Goal: Task Accomplishment & Management: Manage account settings

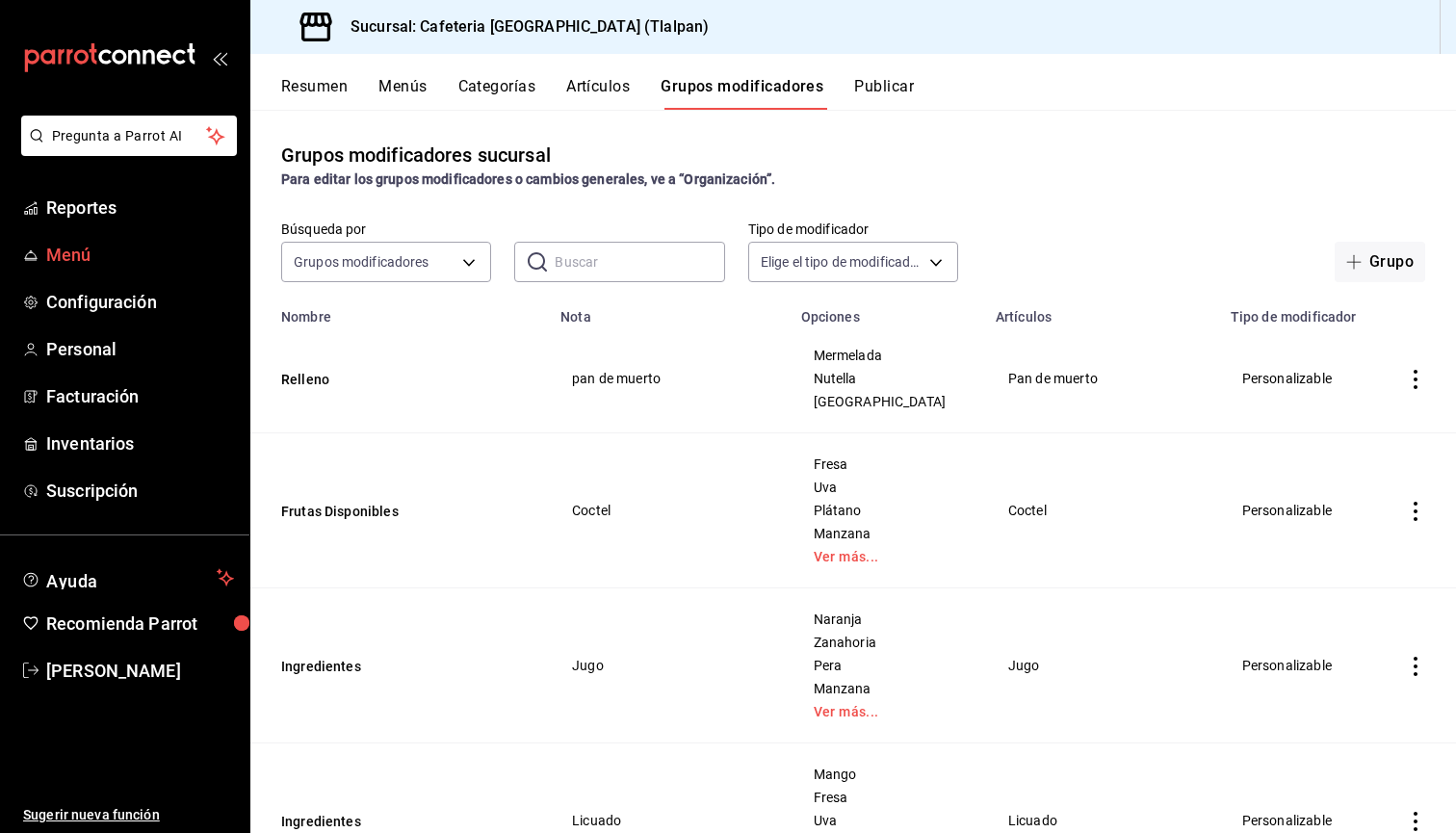
click at [79, 253] on span "Menú" at bounding box center [140, 255] width 188 height 26
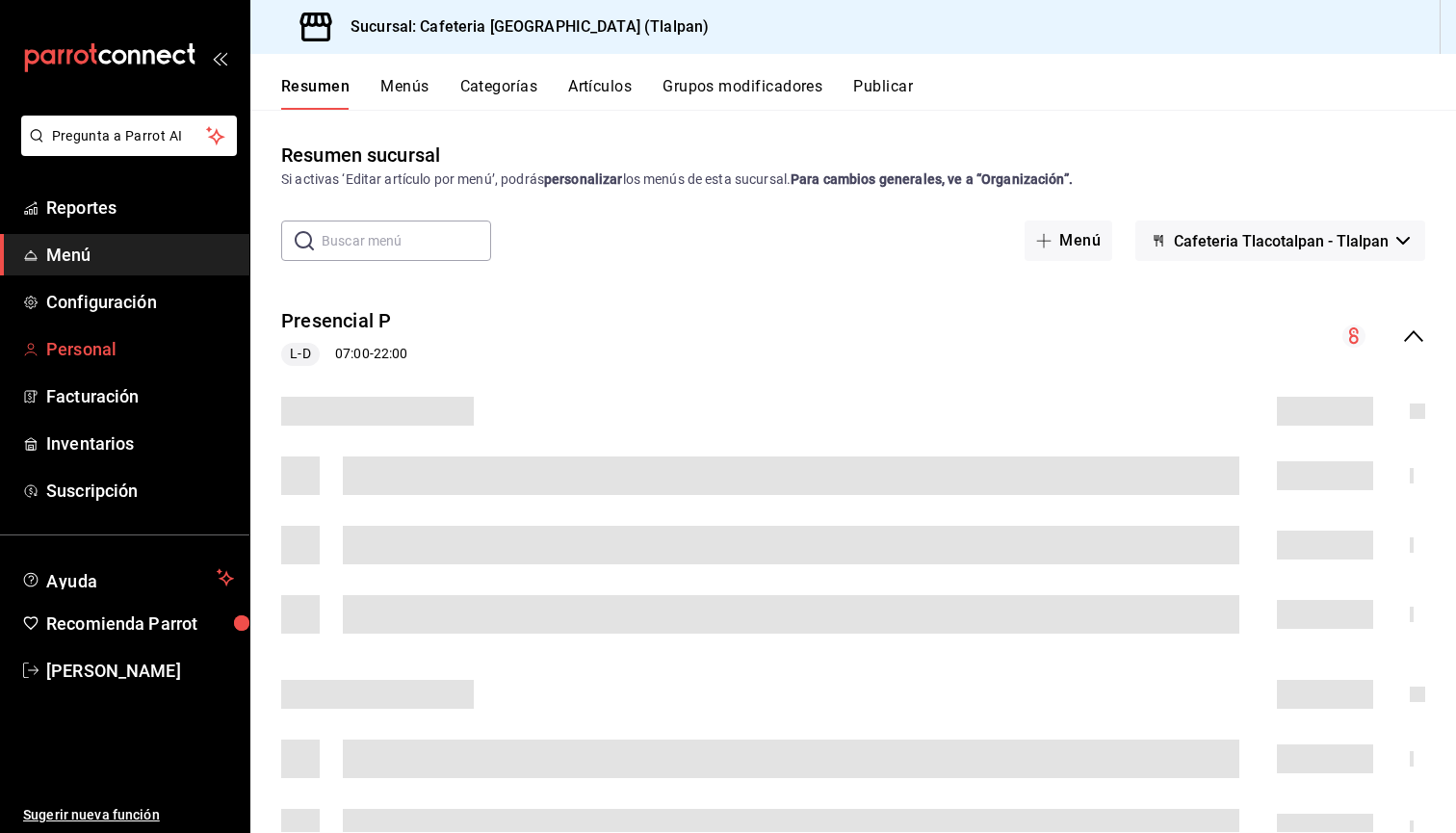
click at [97, 339] on span "Personal" at bounding box center [140, 349] width 188 height 26
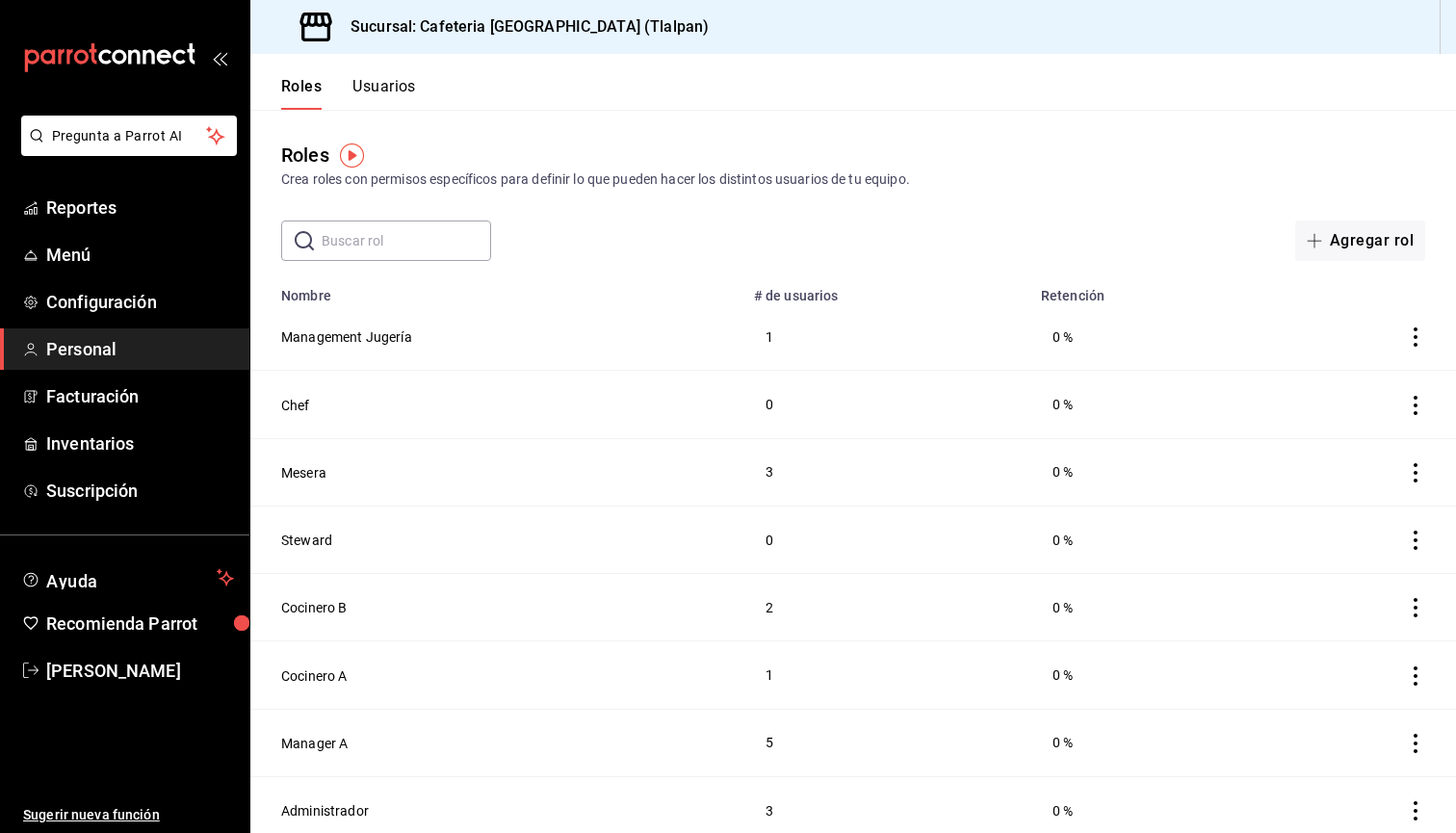
click at [374, 96] on button "Usuarios" at bounding box center [384, 93] width 63 height 33
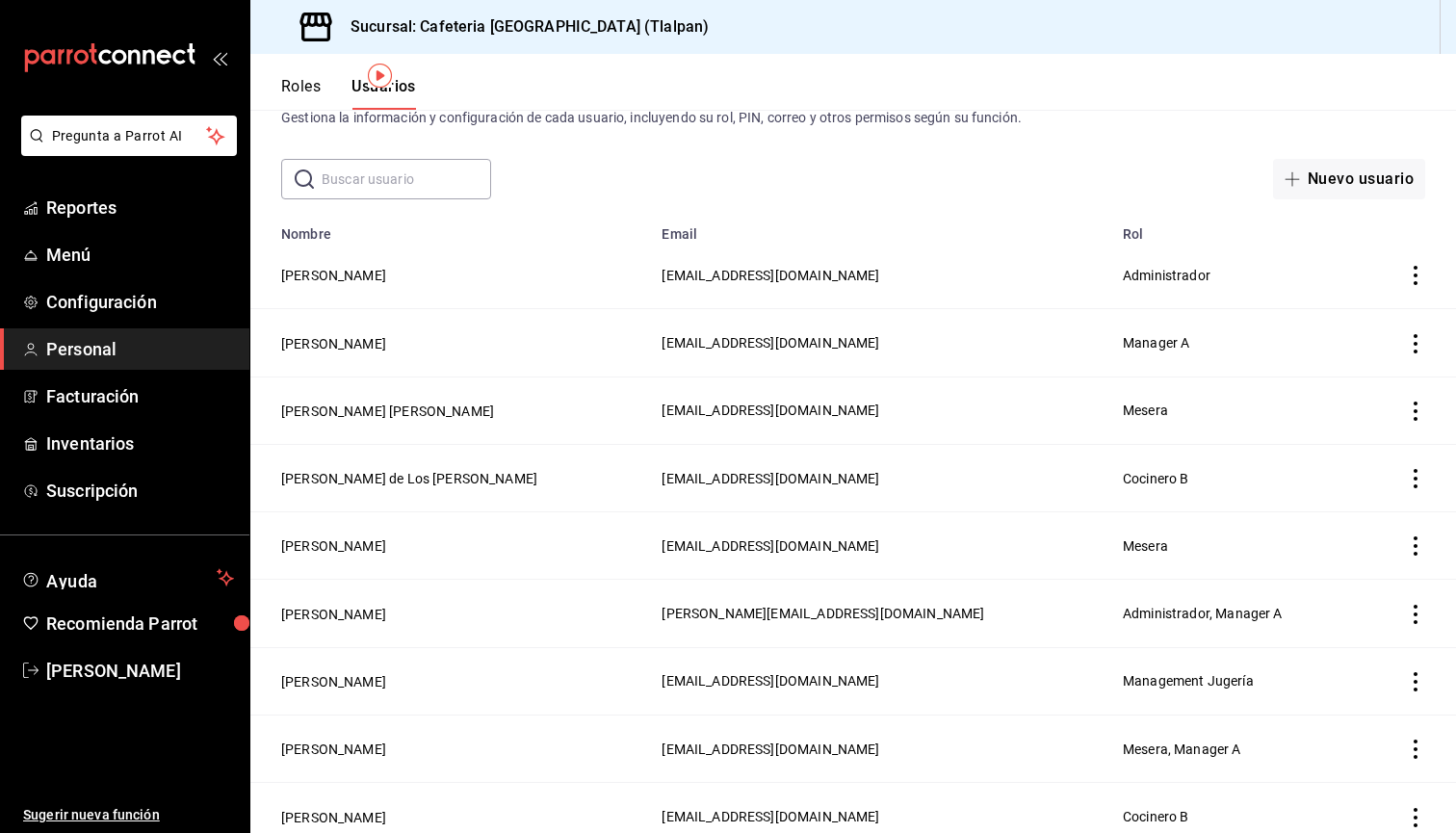
scroll to position [124, 0]
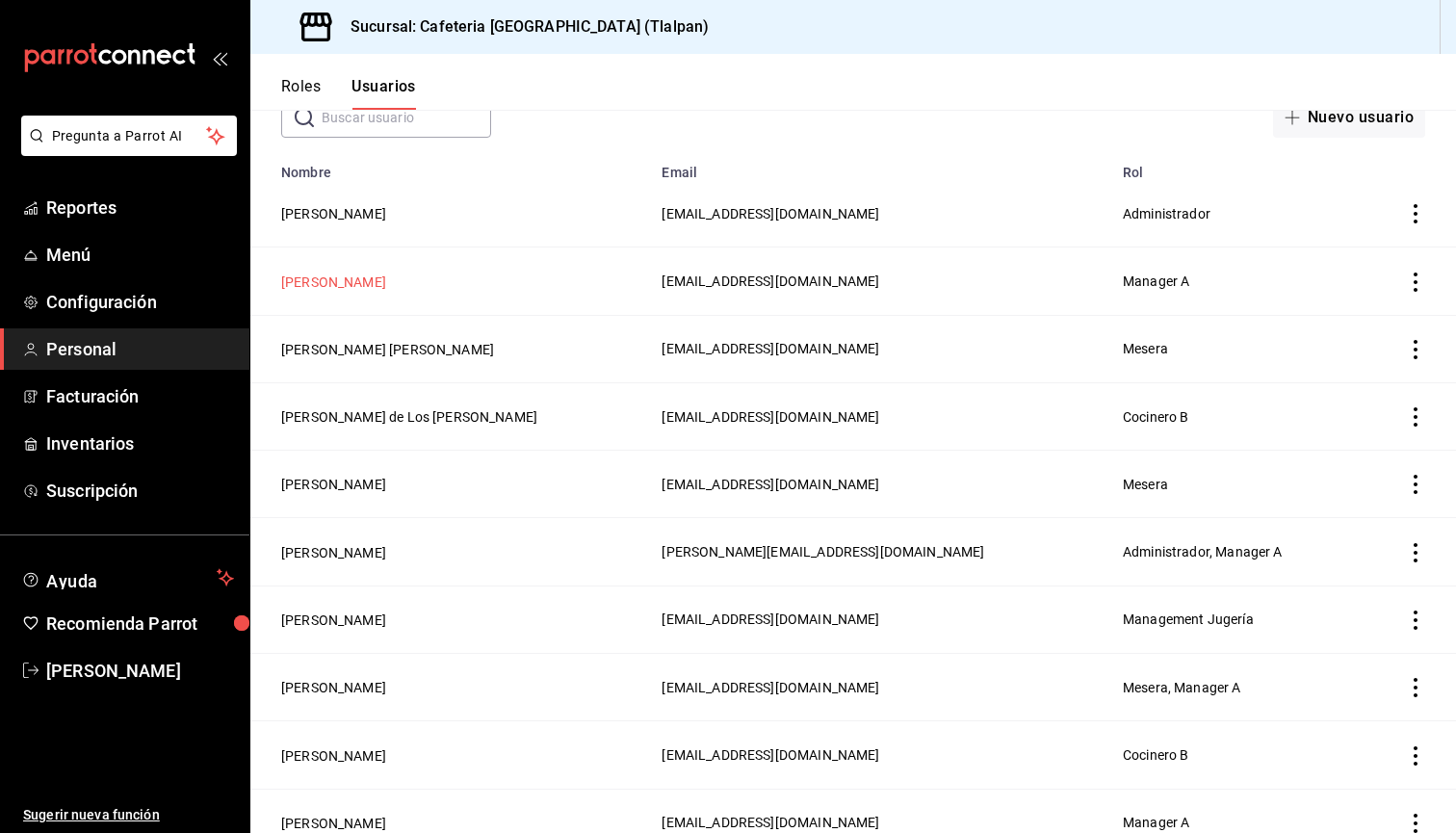
click at [374, 288] on button "Regina Ortiz Pinzon" at bounding box center [334, 282] width 105 height 19
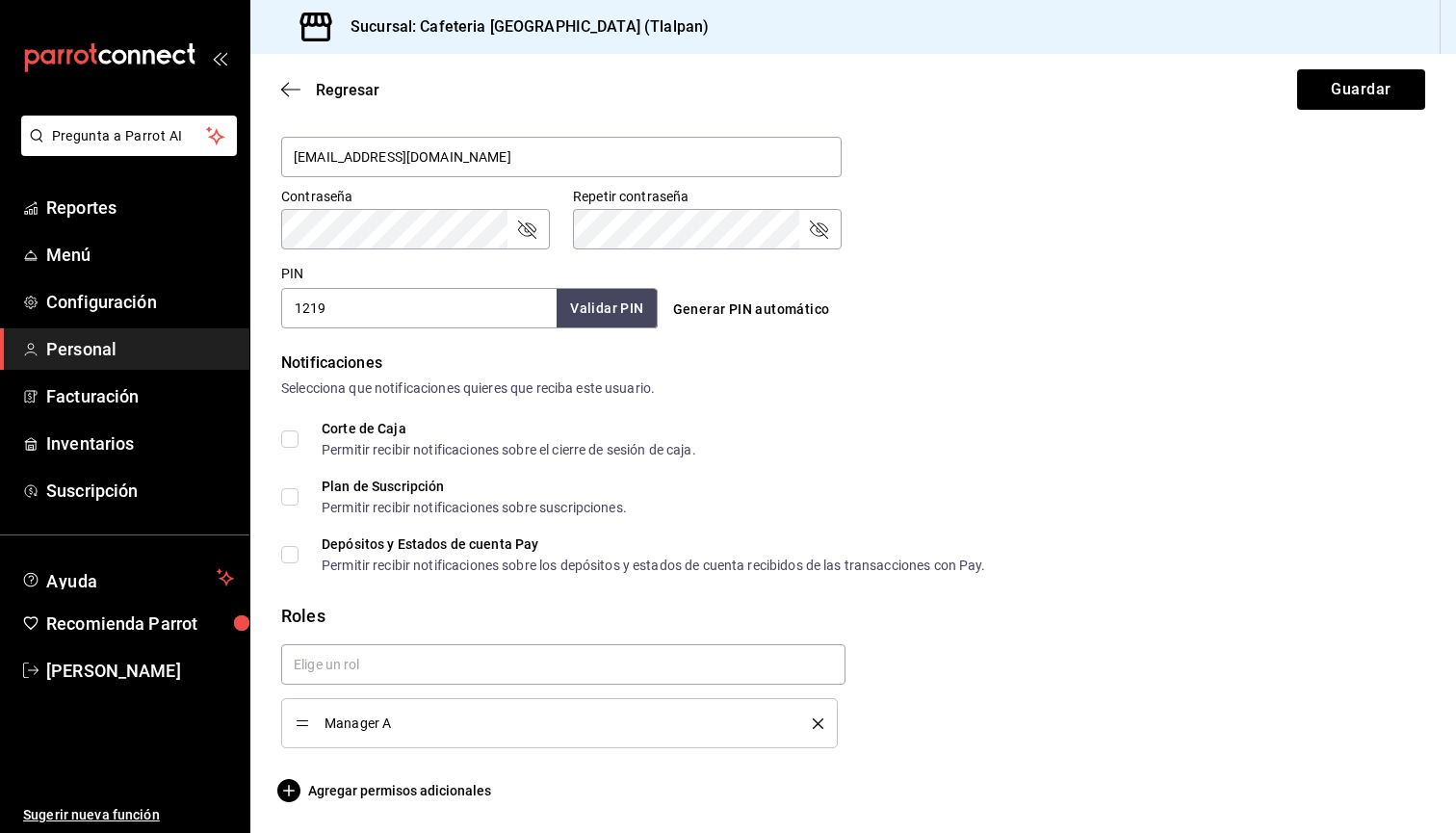
scroll to position [770, 0]
click at [461, 675] on input "text" at bounding box center [563, 664] width 564 height 41
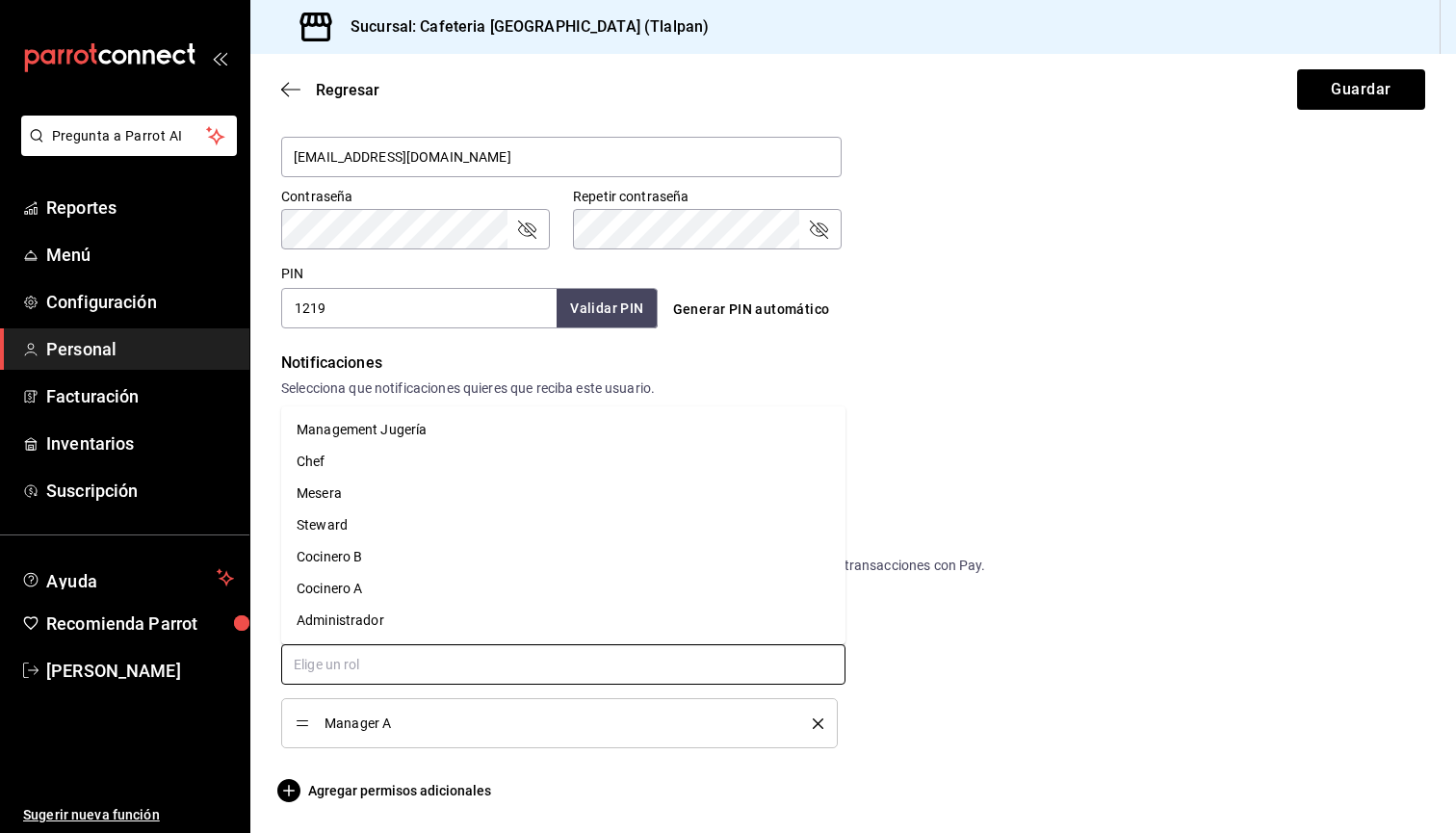
click at [419, 635] on li "Administrador" at bounding box center [563, 621] width 564 height 32
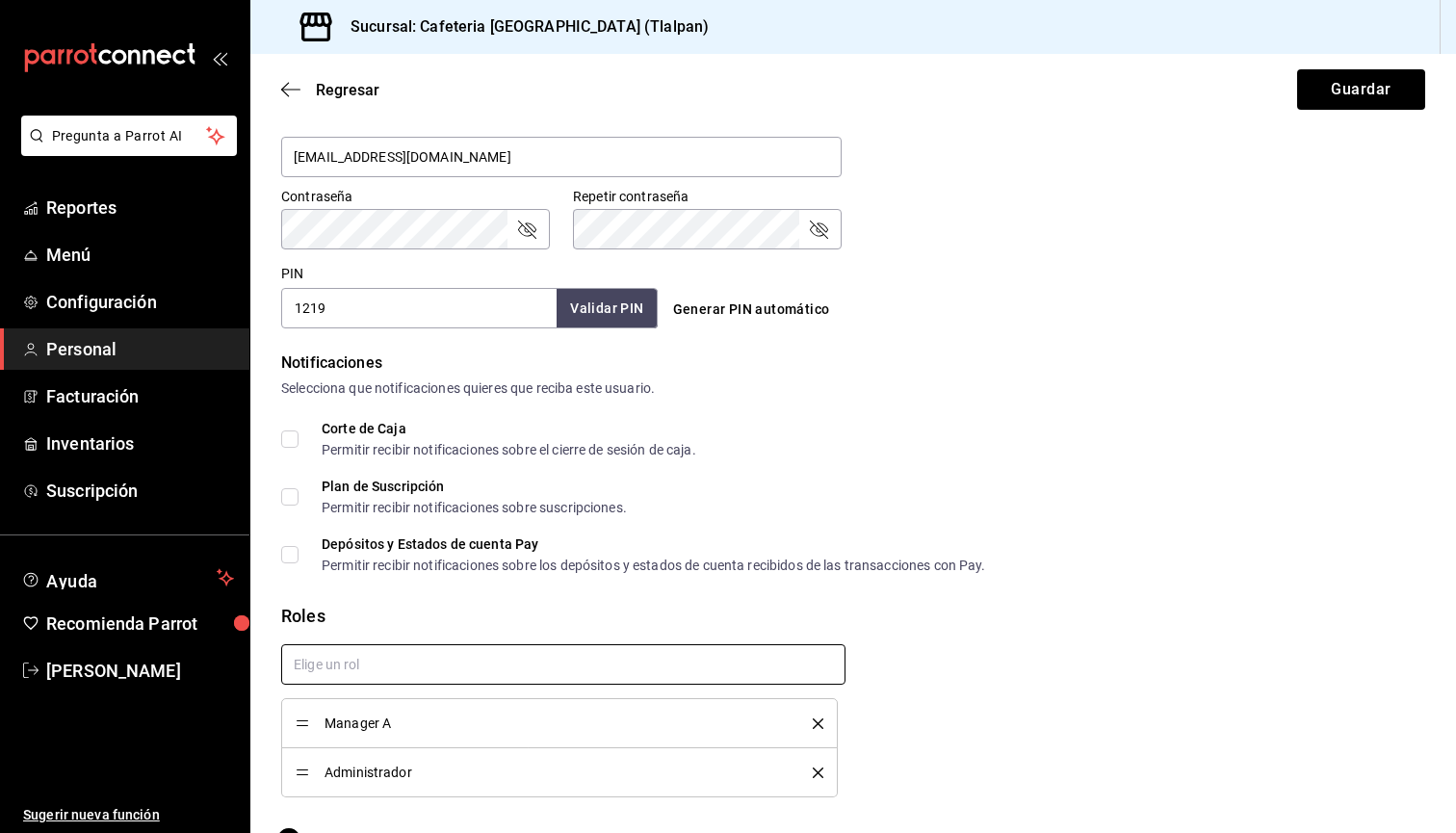
checkbox input "true"
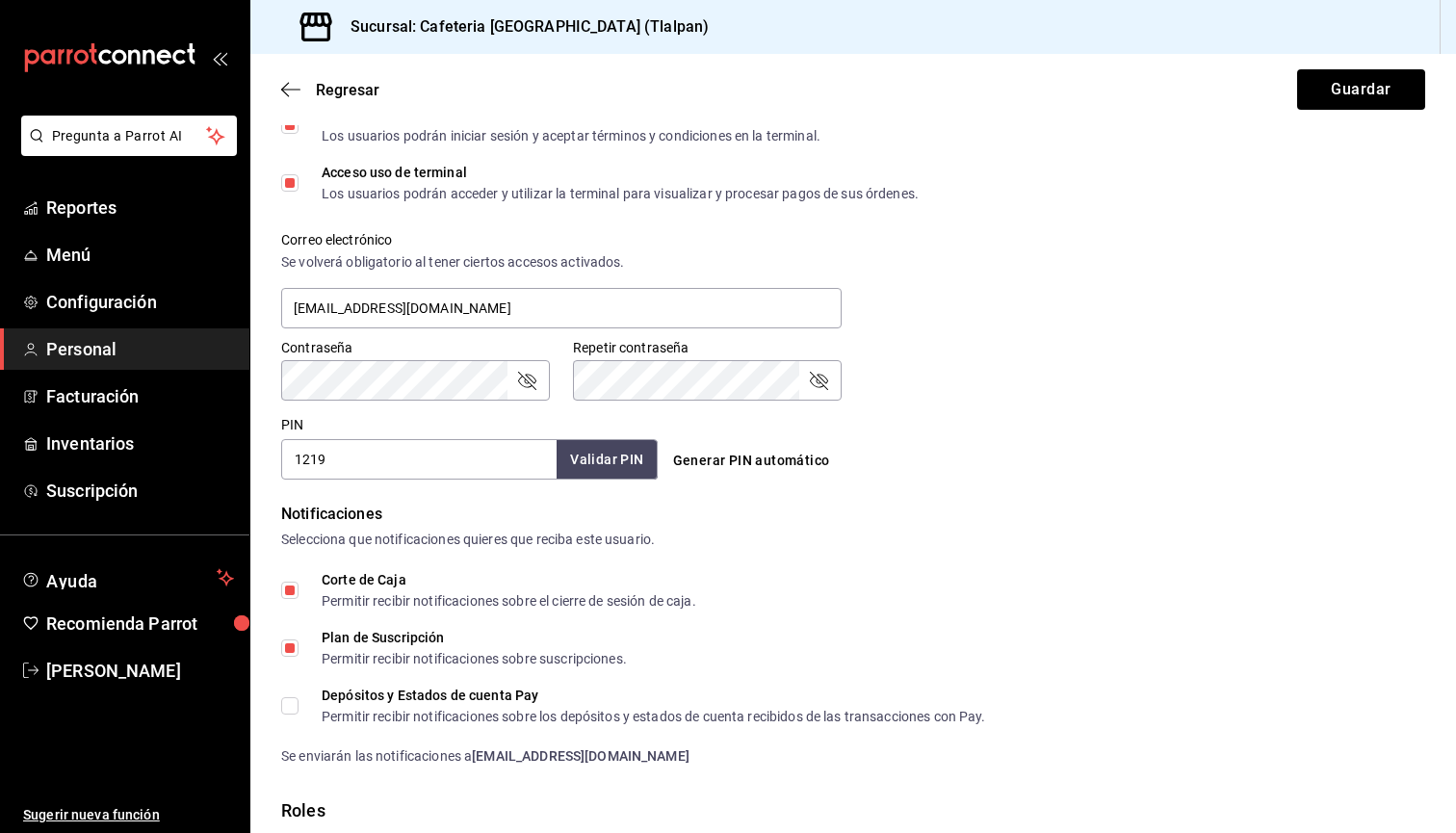
scroll to position [661, 0]
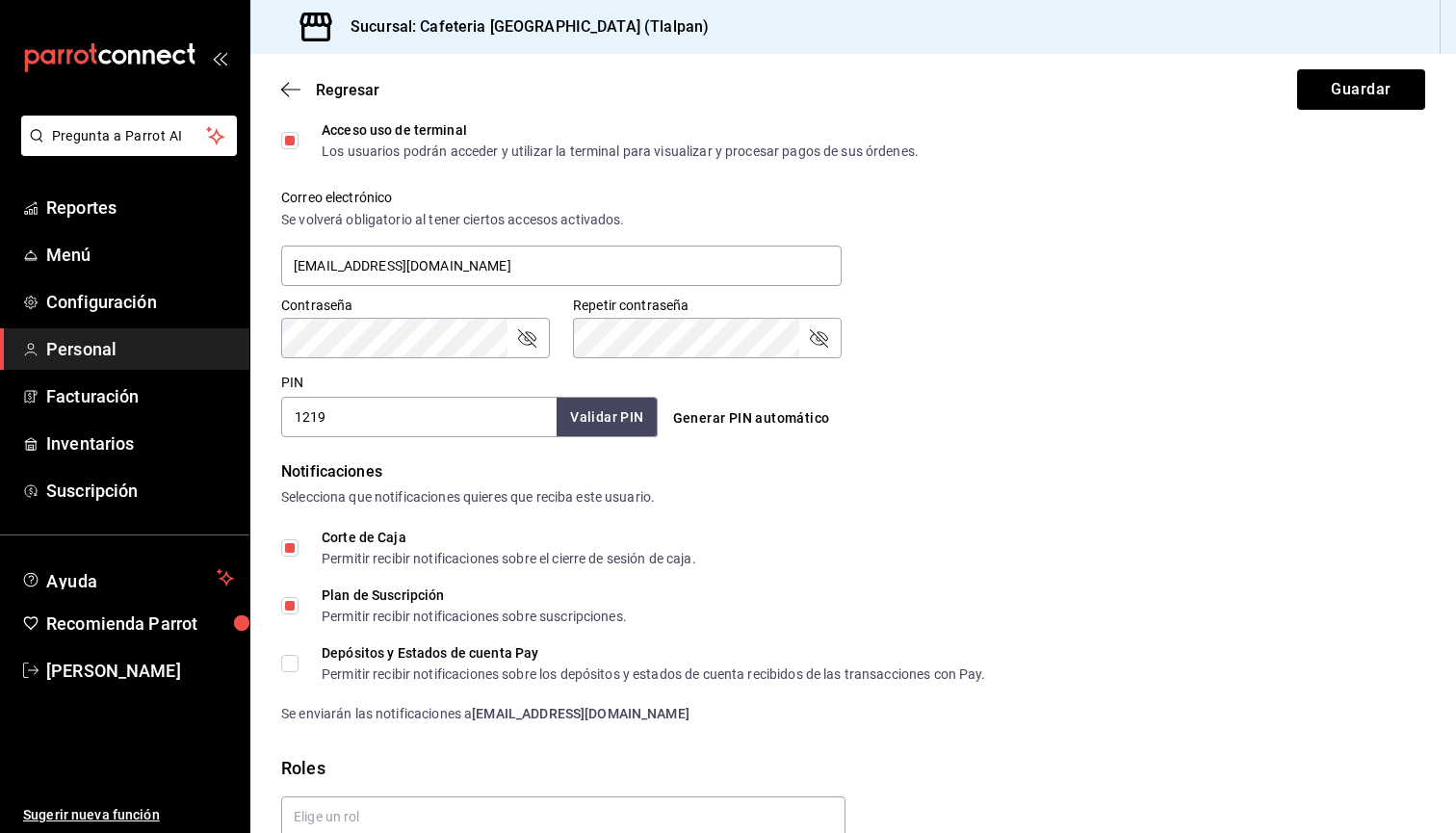
click at [1366, 112] on div "Regresar Guardar" at bounding box center [852, 90] width 1206 height 71
click at [1361, 91] on button "Guardar" at bounding box center [1361, 89] width 128 height 41
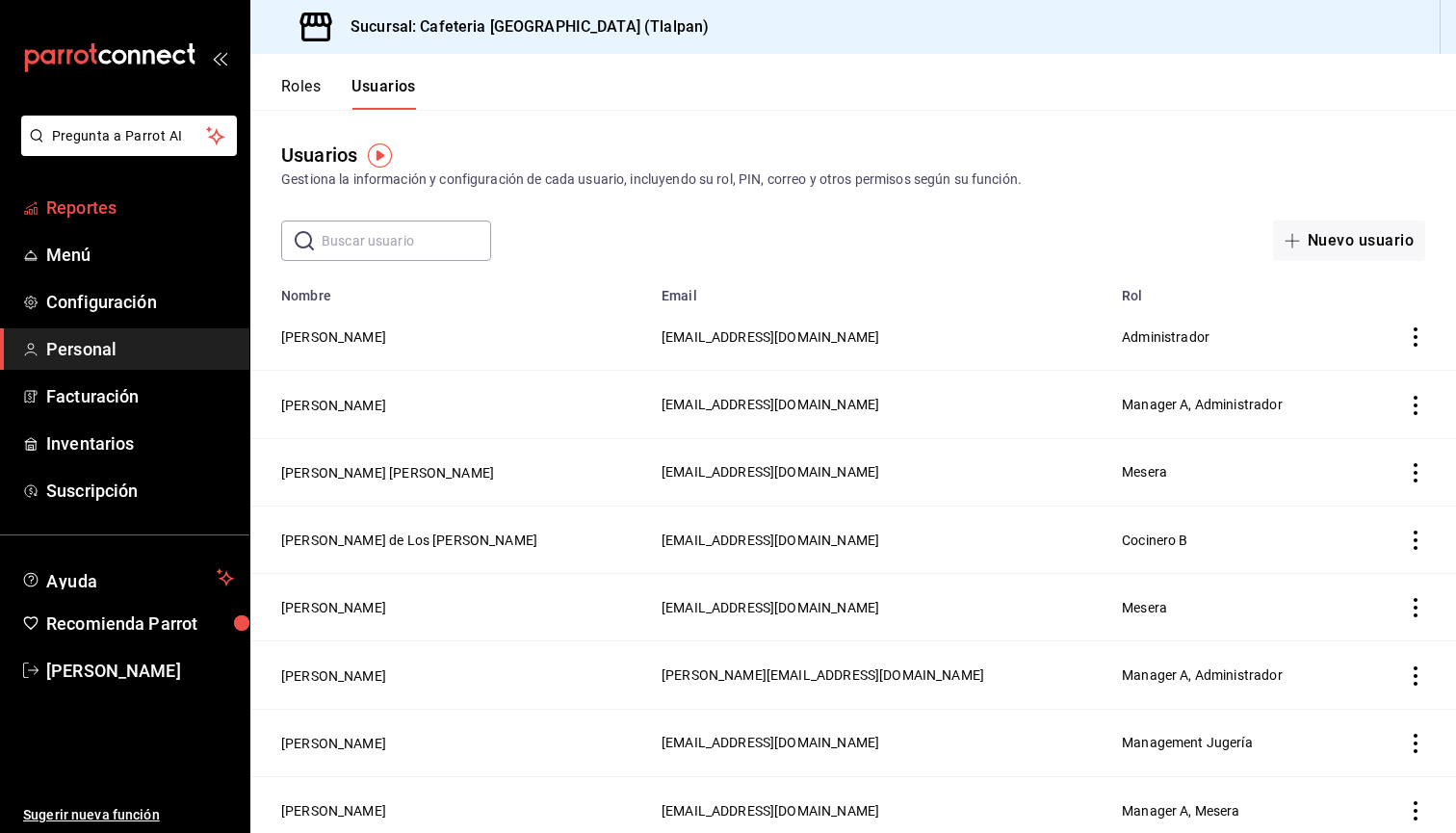
click at [52, 209] on span "Reportes" at bounding box center [140, 208] width 188 height 26
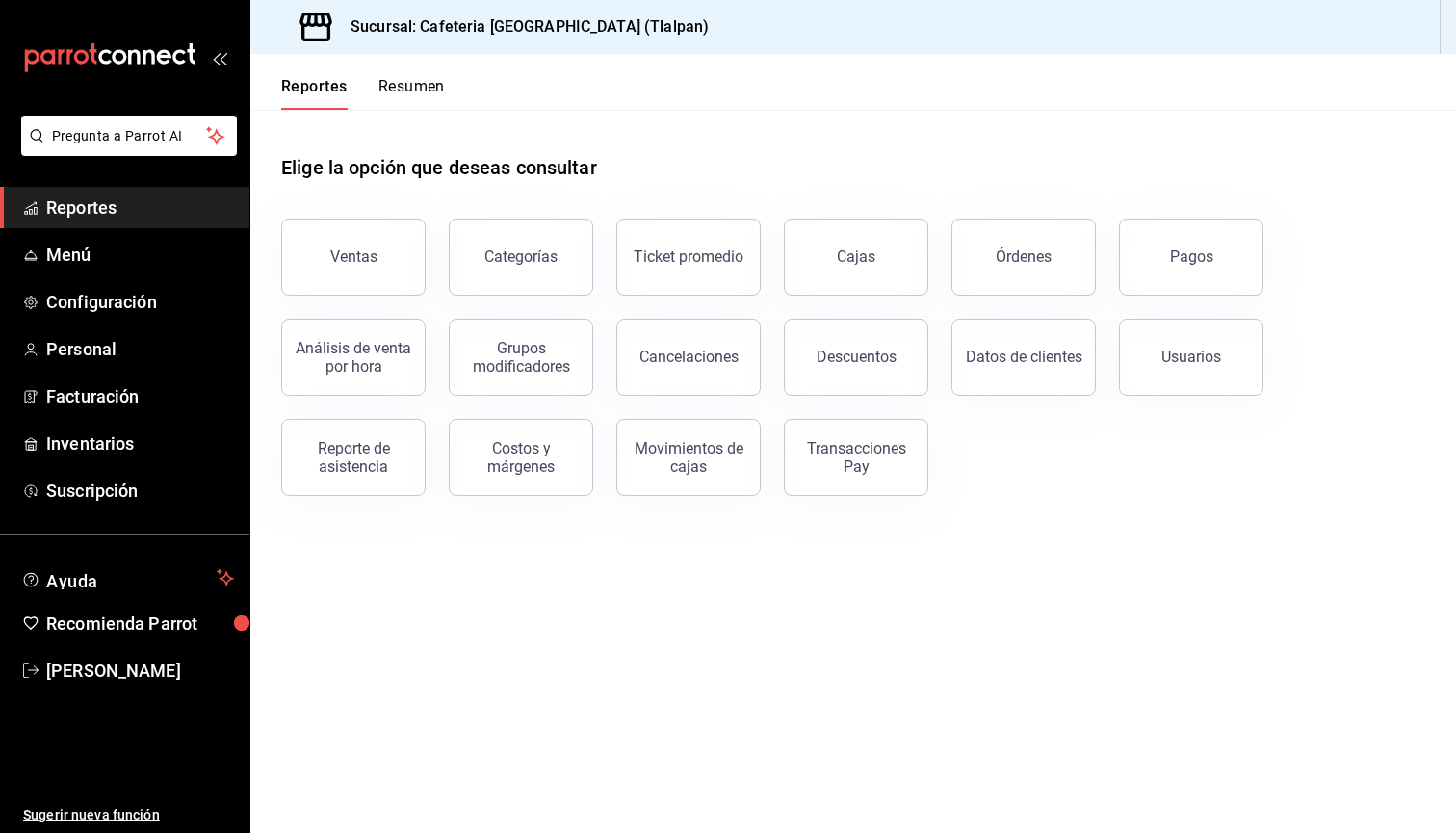
click at [380, 94] on button "Resumen" at bounding box center [411, 93] width 66 height 33
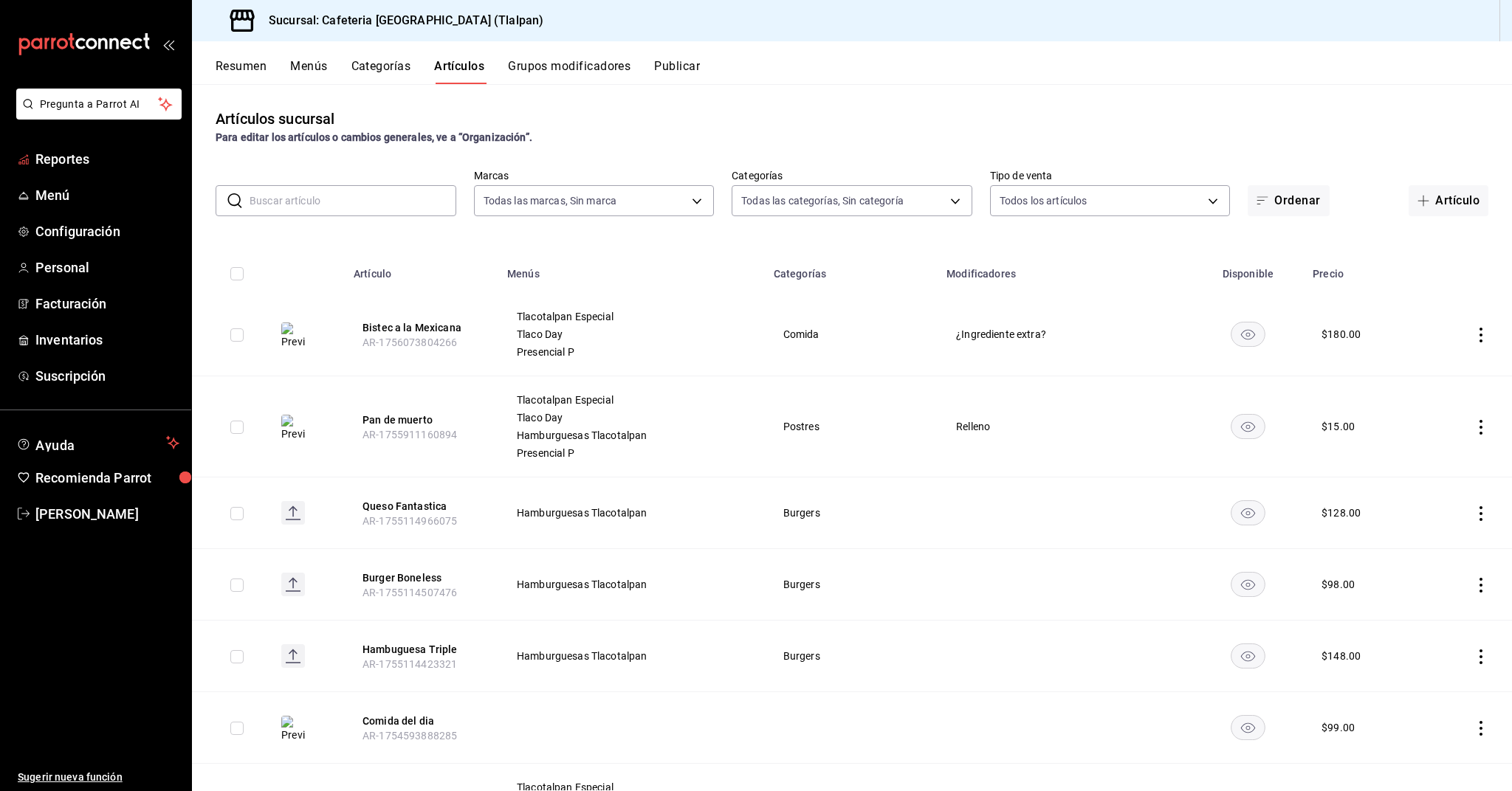
click at [79, 165] on span "Reportes" at bounding box center [108, 159] width 144 height 20
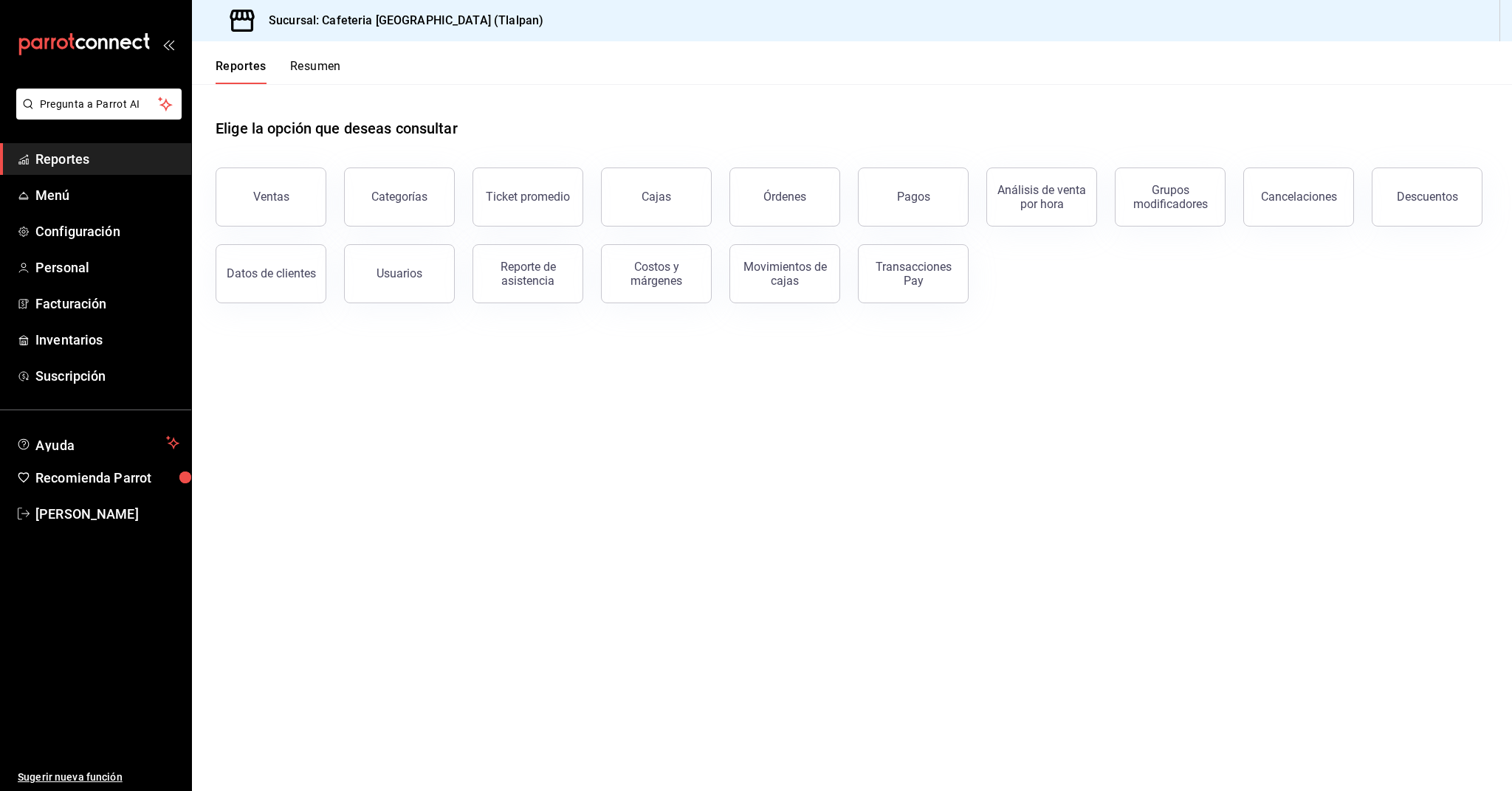
click at [327, 75] on button "Resumen" at bounding box center [315, 71] width 51 height 25
